Goal: Communication & Community: Participate in discussion

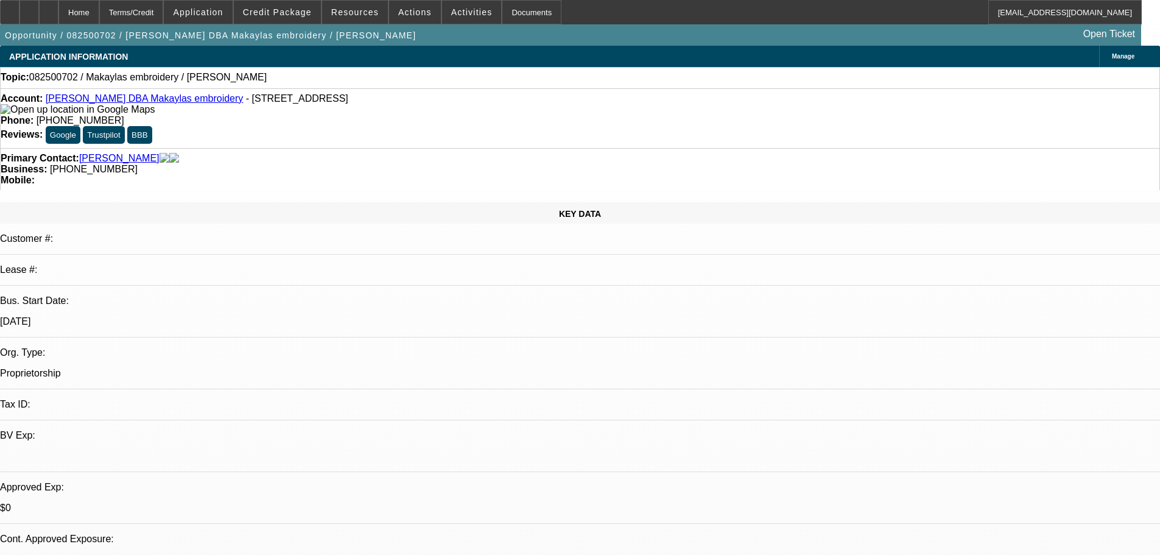
select select "0"
select select "2"
select select "0.1"
select select "4"
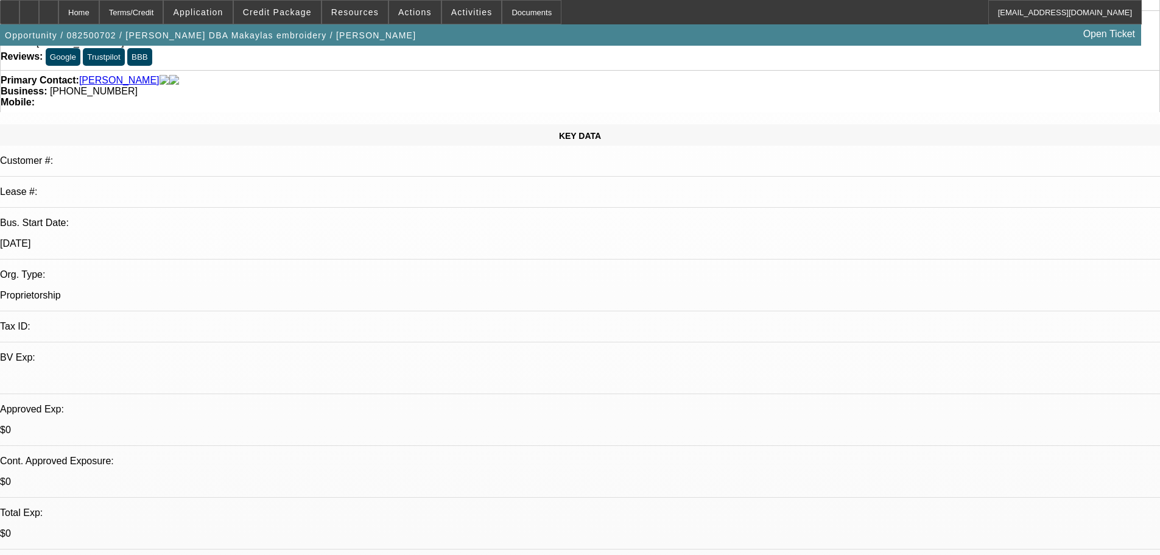
scroll to position [183, 0]
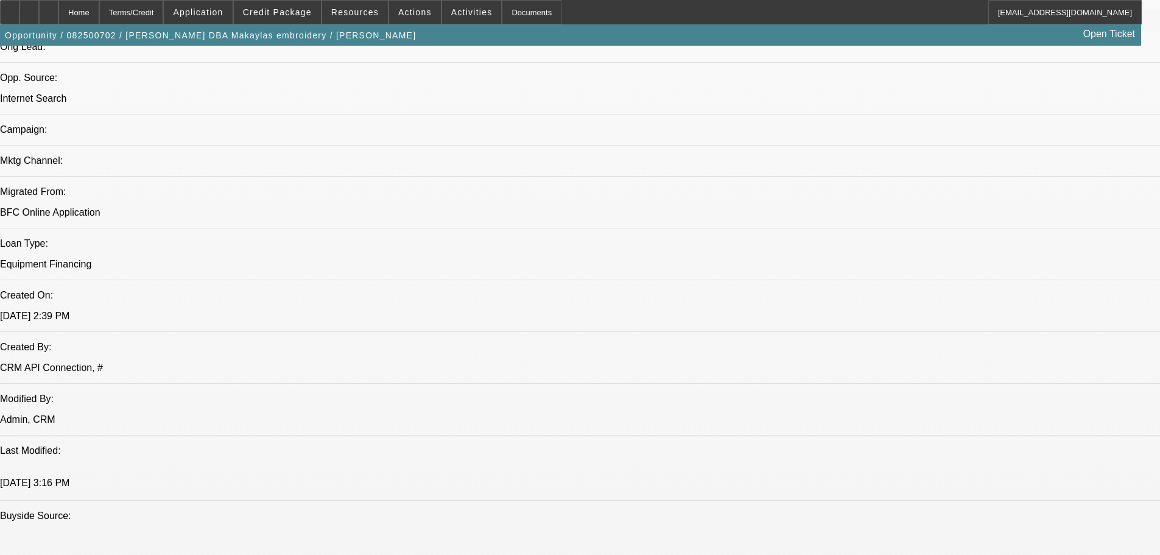
scroll to position [730, 0]
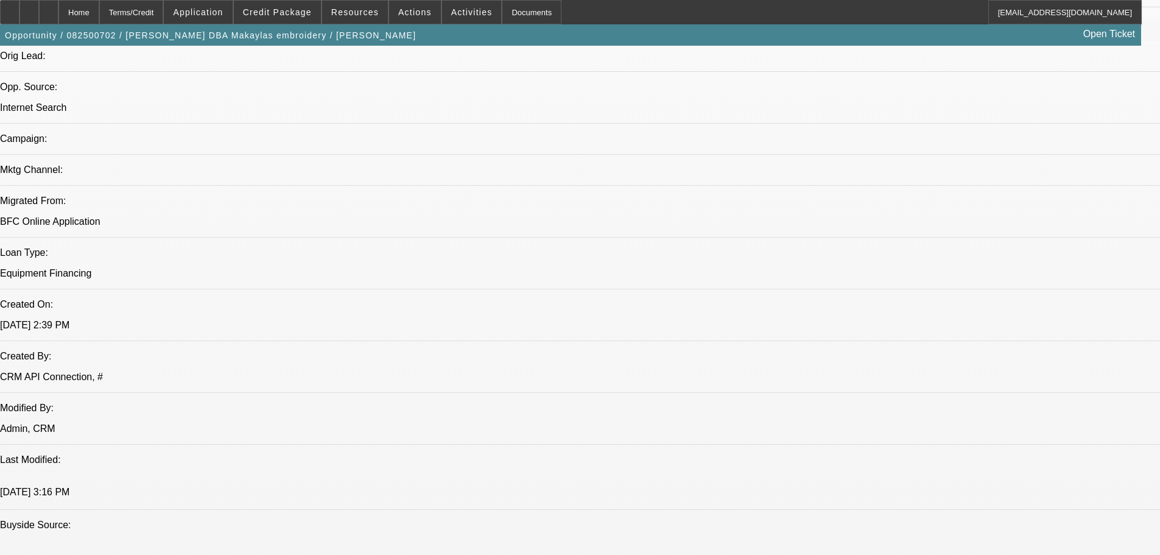
drag, startPoint x: 933, startPoint y: 208, endPoint x: 928, endPoint y: 225, distance: 17.7
radio input "true"
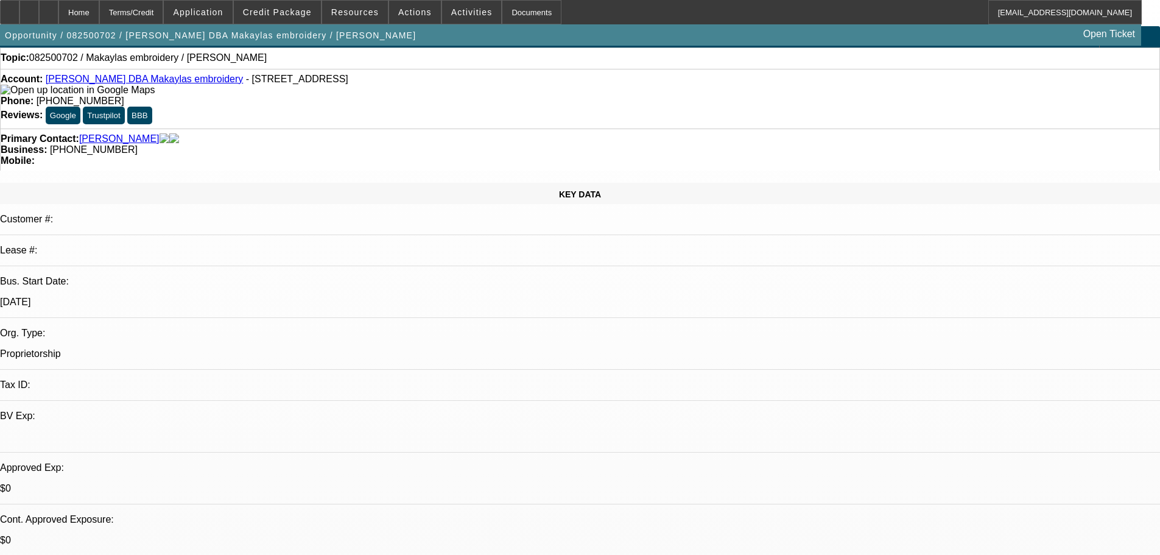
scroll to position [0, 0]
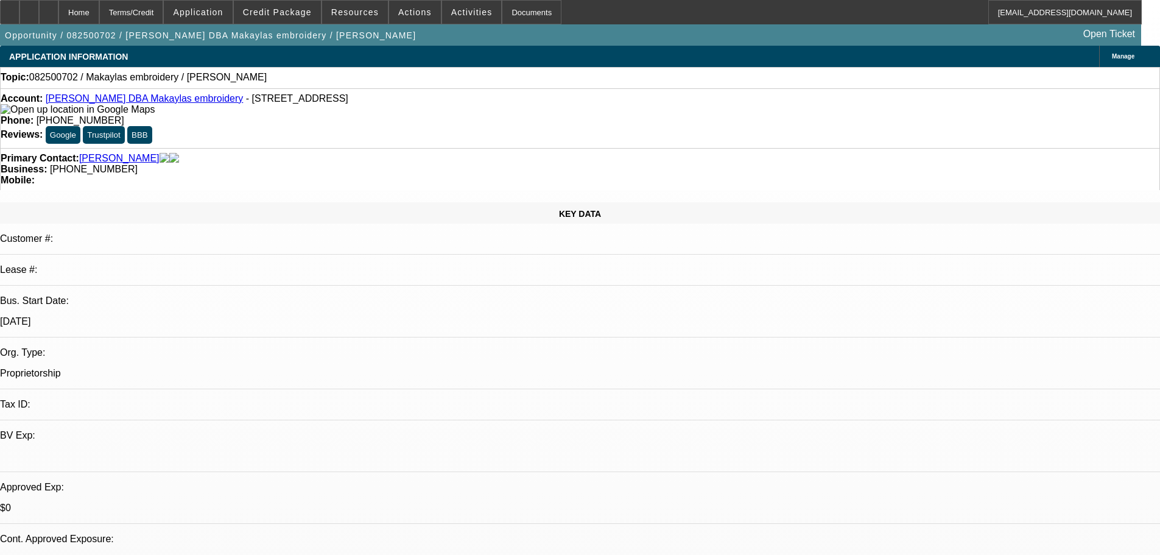
drag, startPoint x: 1024, startPoint y: 234, endPoint x: 1031, endPoint y: 243, distance: 11.2
type textarea "Ive seen stronger looking deals than this getting declined, i dont know what wa…"
radio input "true"
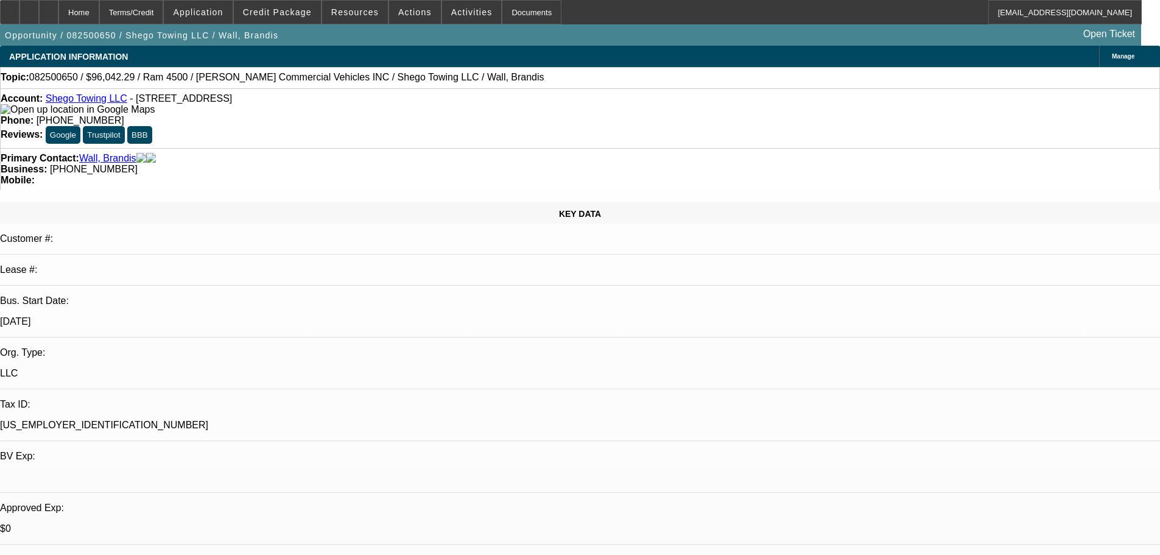
select select "0.15"
select select "2"
select select "0.1"
select select "4"
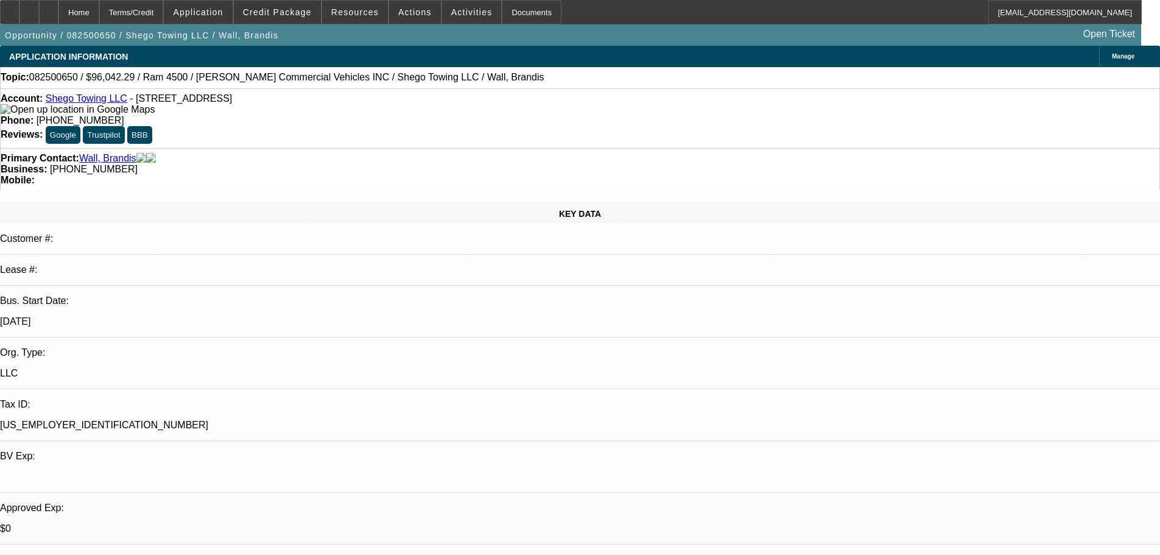
select select "0.15"
select select "2"
select select "0.1"
select select "4"
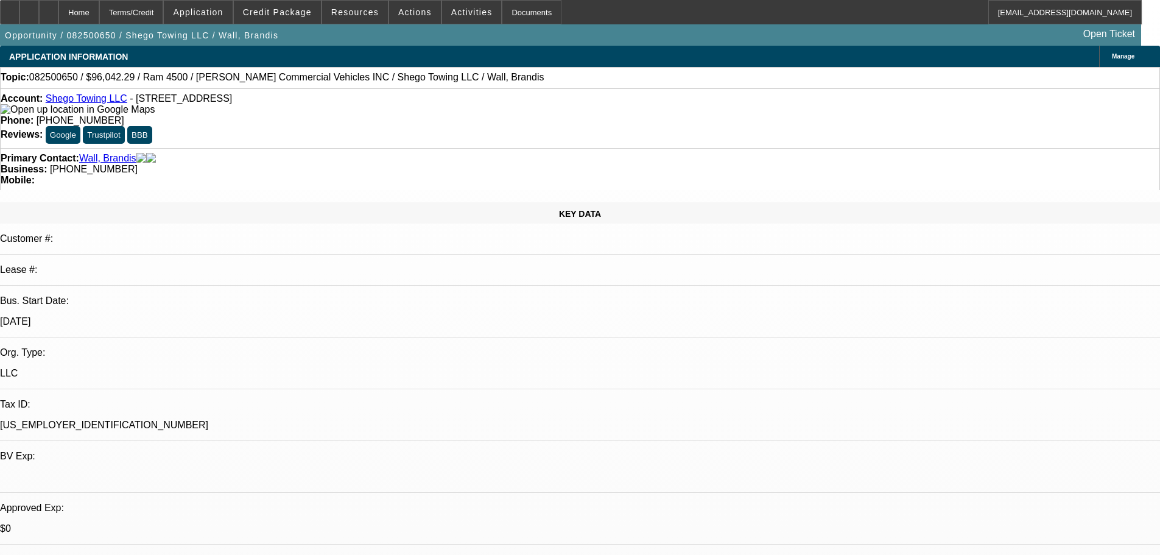
select select "0.15"
select select "2"
select select "0.1"
select select "4"
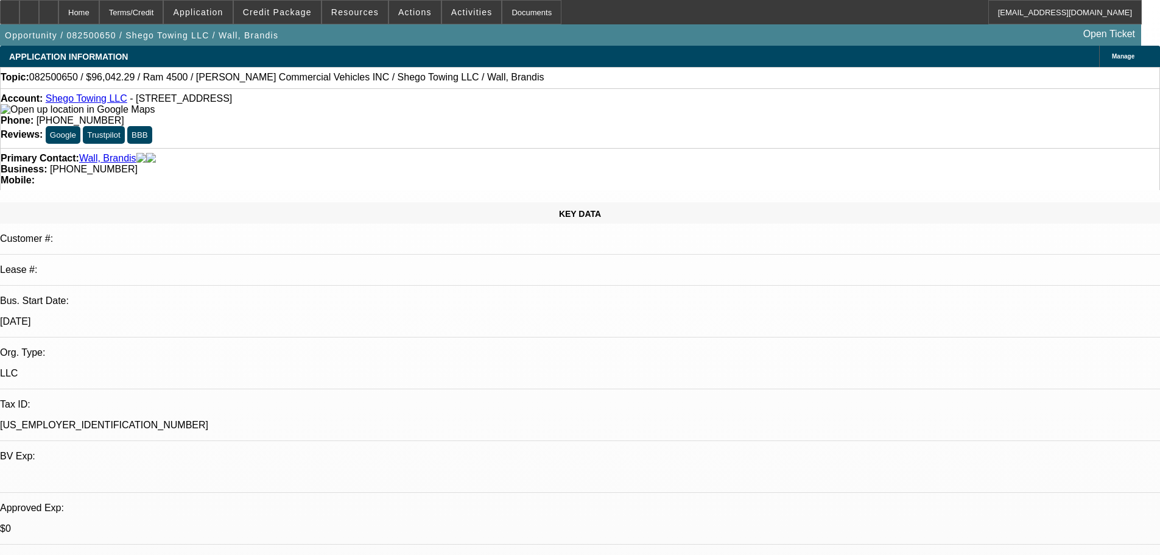
scroll to position [122, 0]
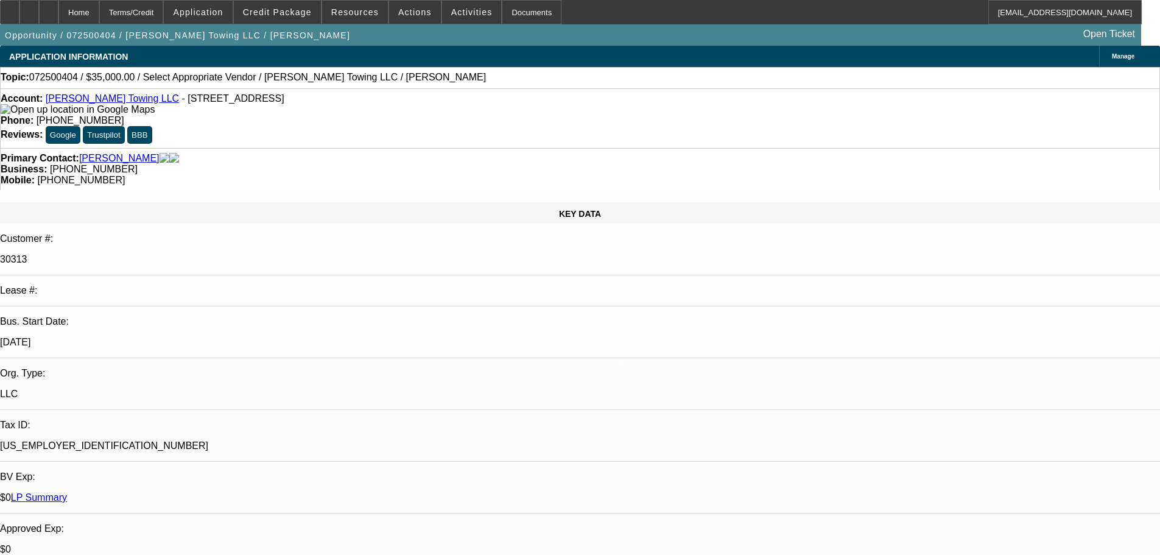
select select "0"
select select "2"
